Goal: Entertainment & Leisure: Consume media (video, audio)

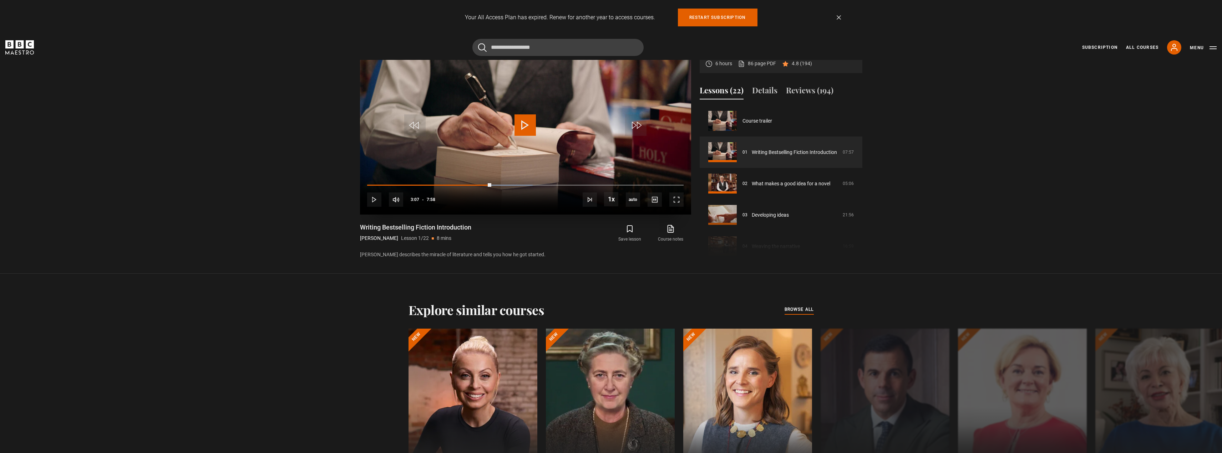
drag, startPoint x: 530, startPoint y: 122, endPoint x: 590, endPoint y: 156, distance: 69.2
click at [528, 122] on span "Video Player" at bounding box center [524, 124] width 21 height 21
click at [676, 200] on span "Video Player" at bounding box center [676, 200] width 14 height 14
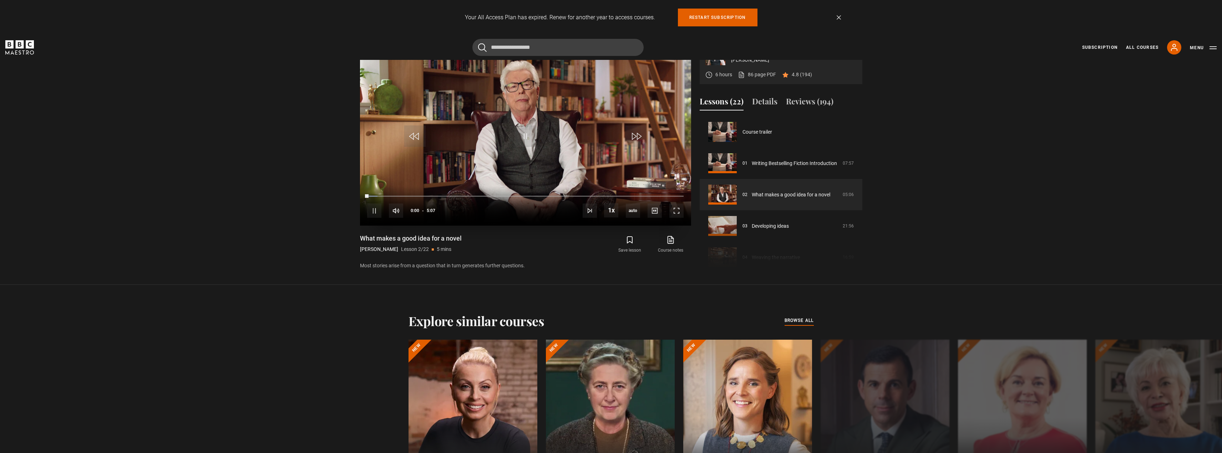
scroll to position [409, 0]
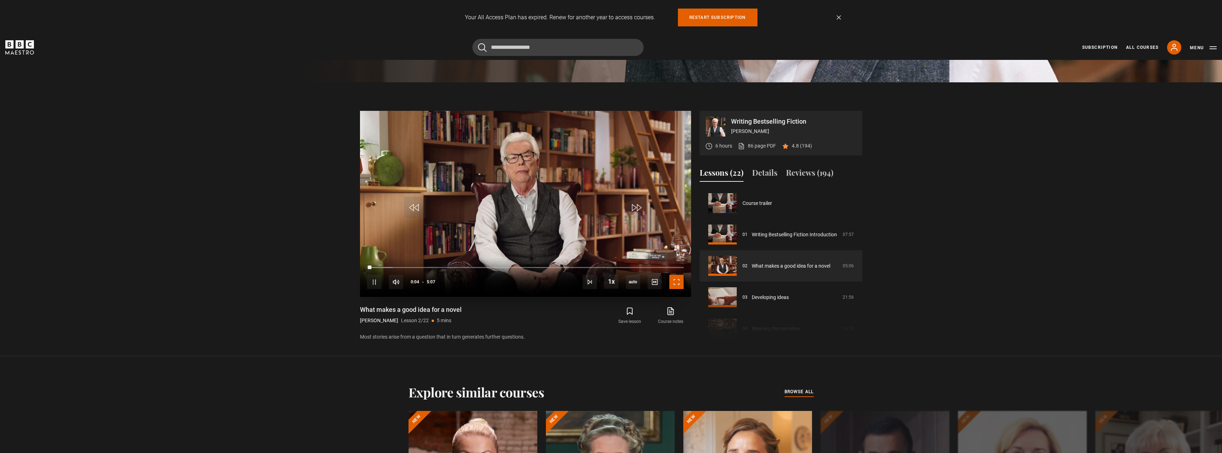
drag, startPoint x: 681, startPoint y: 282, endPoint x: 682, endPoint y: 328, distance: 45.7
click at [681, 282] on span "Video Player" at bounding box center [676, 282] width 14 height 14
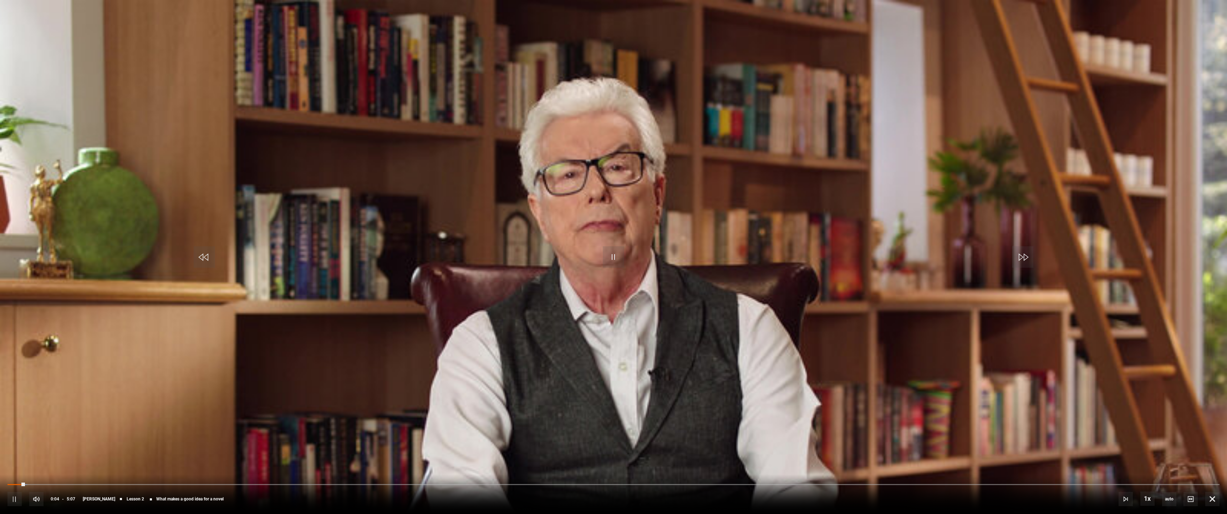
click at [706, 312] on video "Video Player" at bounding box center [613, 257] width 1227 height 514
click at [606, 267] on video "Video Player" at bounding box center [613, 257] width 1227 height 514
drag, startPoint x: 1214, startPoint y: 503, endPoint x: 1084, endPoint y: 405, distance: 162.2
click at [1213, 453] on span "Video Player" at bounding box center [1212, 498] width 14 height 14
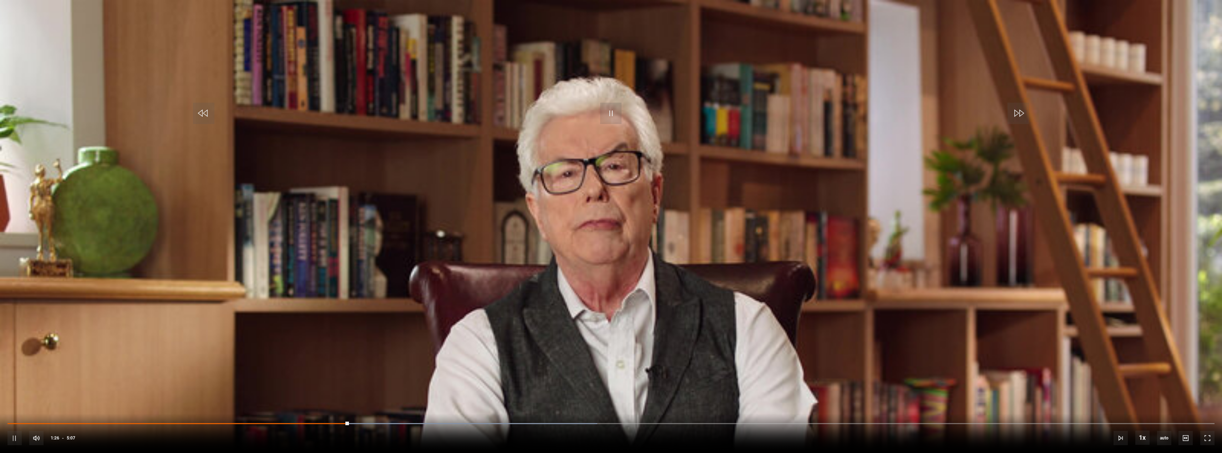
scroll to position [338, 0]
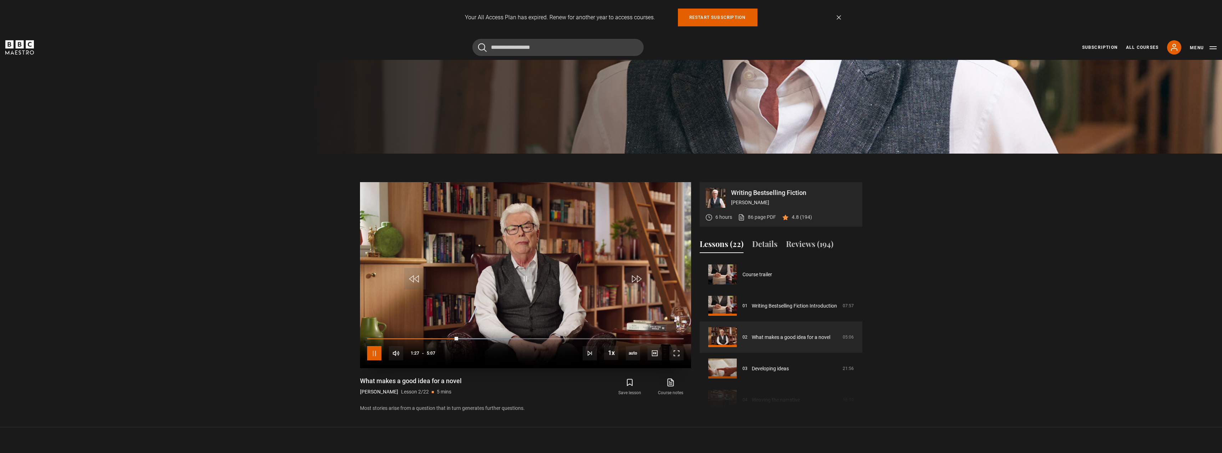
click at [371, 354] on span "Video Player" at bounding box center [374, 353] width 14 height 14
click at [838, 18] on link "Dismiss" at bounding box center [838, 17] width 4 height 4
click at [840, 16] on link "Dismiss" at bounding box center [838, 17] width 4 height 4
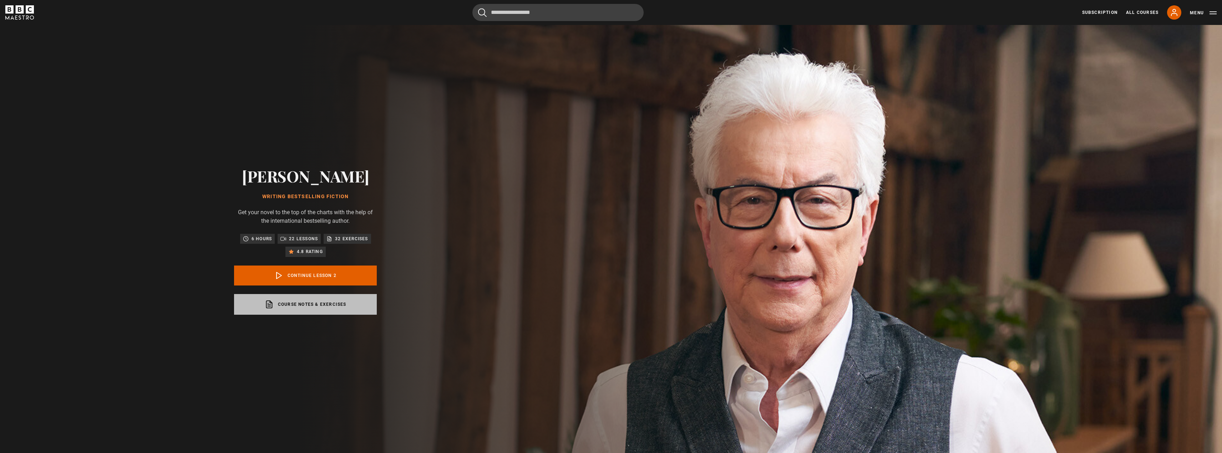
scroll to position [31, 0]
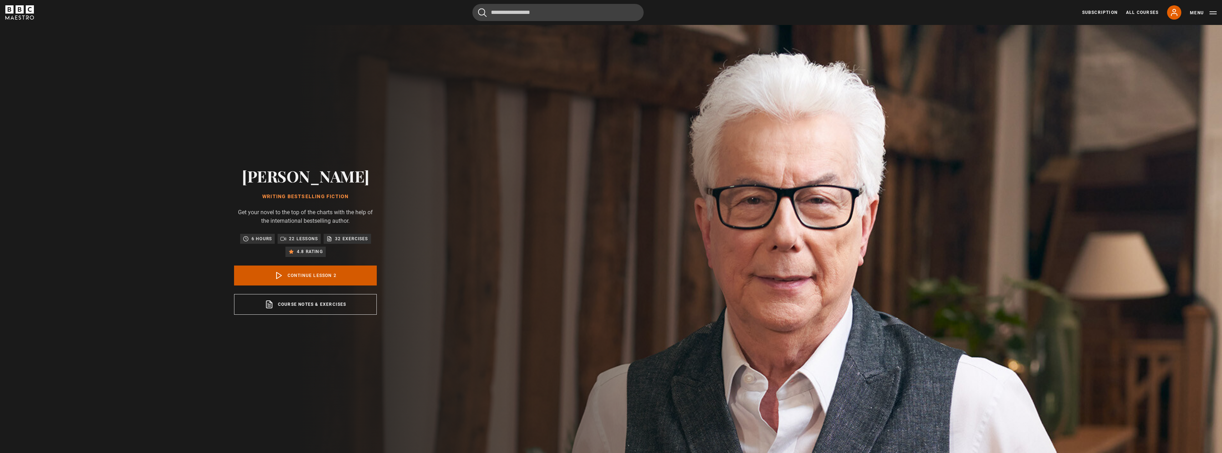
click at [332, 274] on link "Continue lesson 2" at bounding box center [305, 276] width 143 height 20
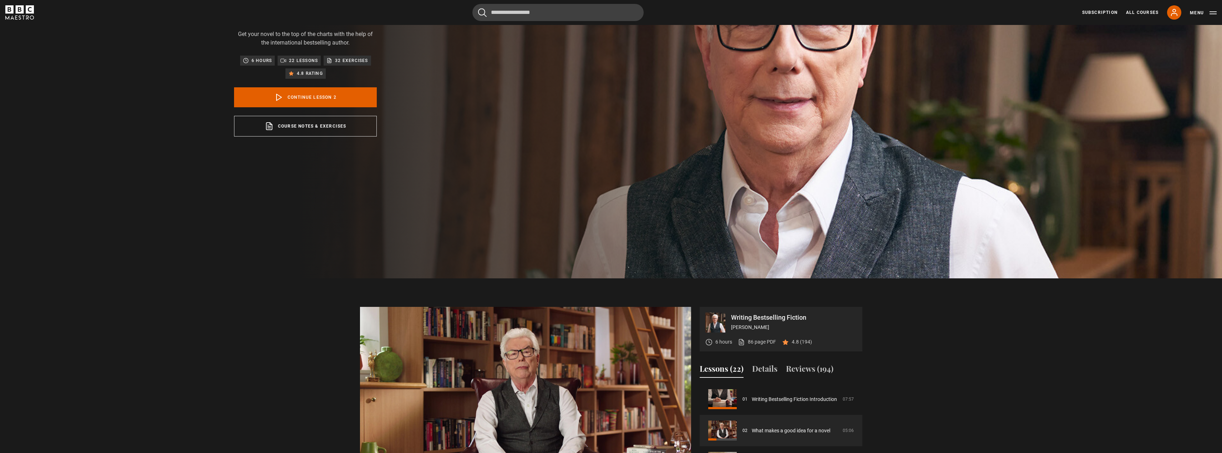
scroll to position [357, 0]
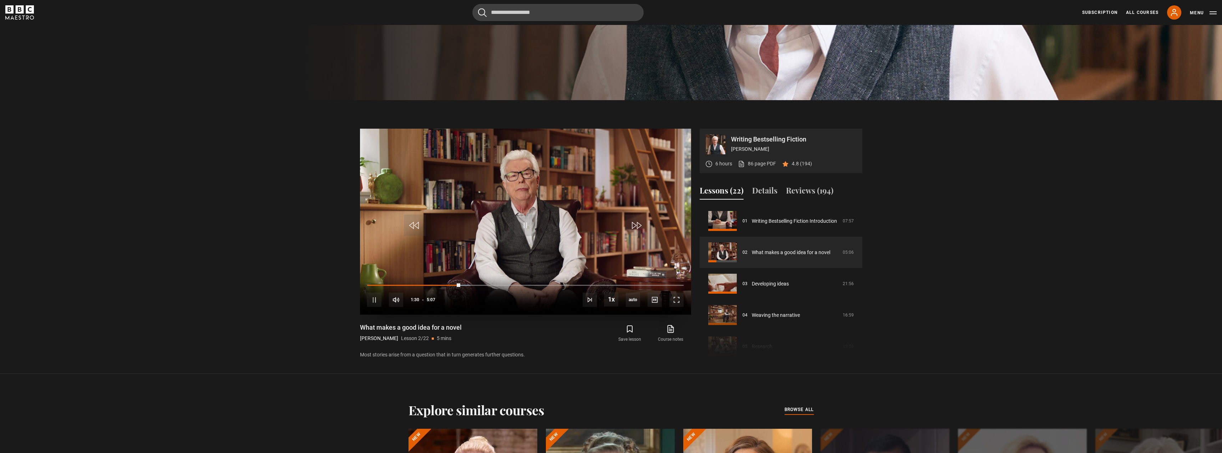
click at [524, 242] on video "Video Player" at bounding box center [525, 222] width 331 height 186
